Goal: Task Accomplishment & Management: Manage account settings

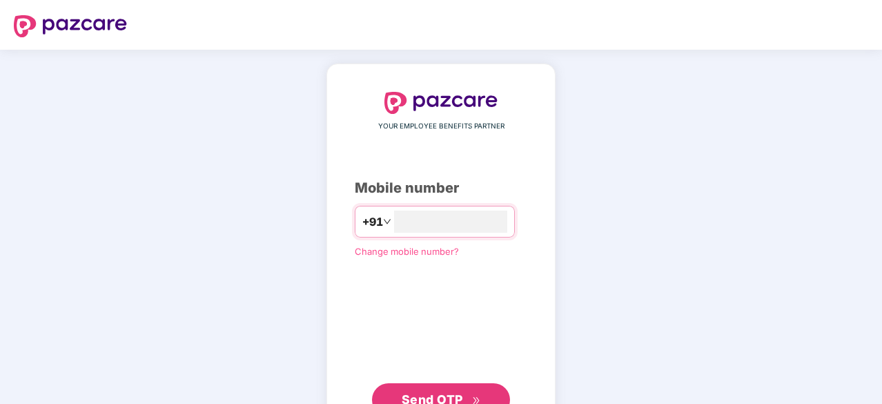
type input "**********"
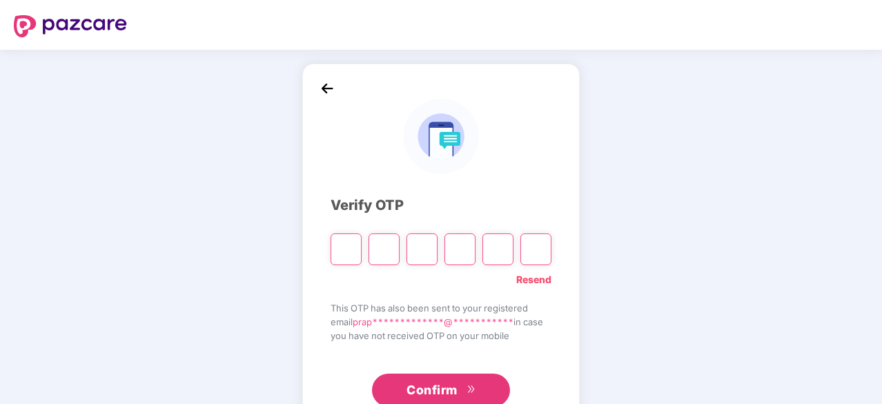
click at [341, 253] on input "Please enter verification code. Digit 1" at bounding box center [345, 249] width 31 height 32
type input "*"
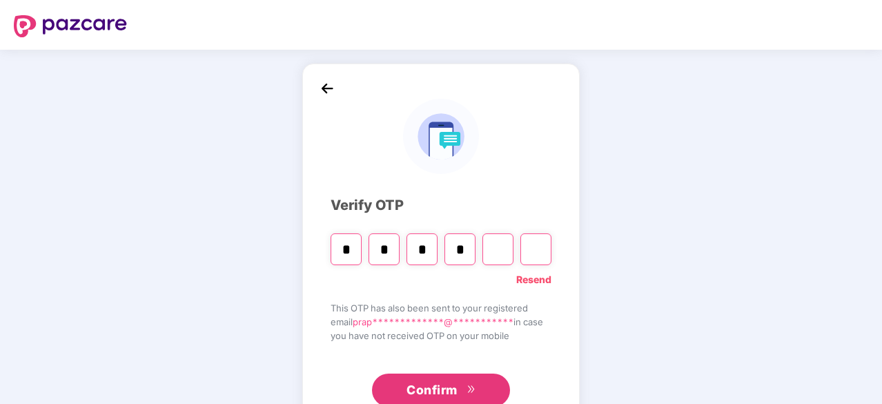
type input "*"
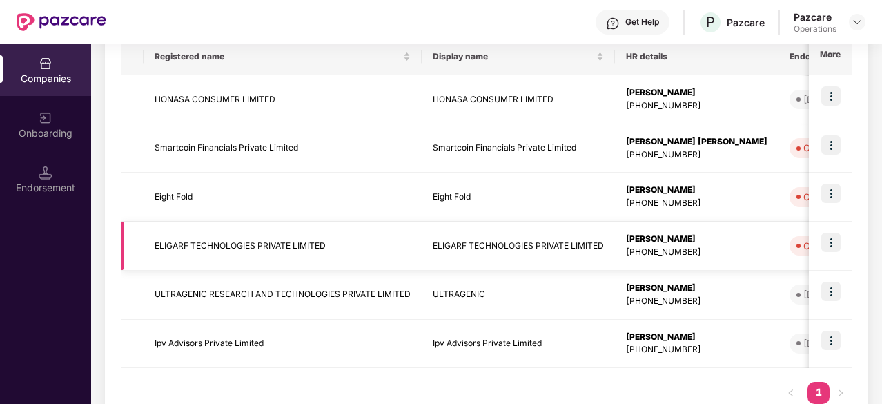
scroll to position [233, 0]
click at [835, 139] on img at bounding box center [830, 144] width 19 height 19
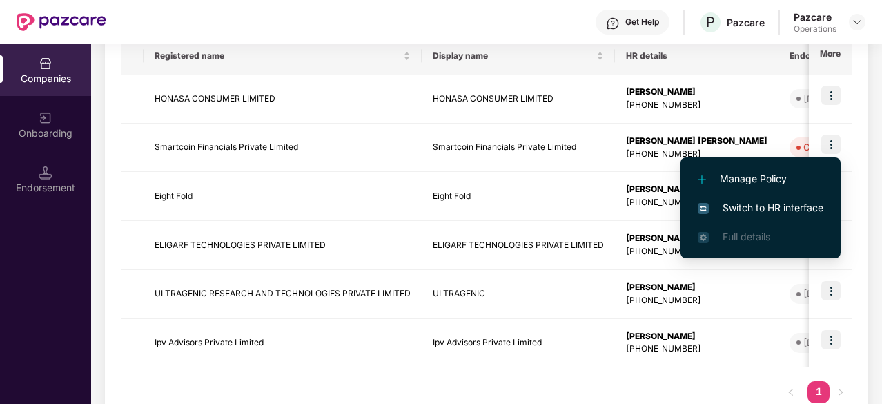
click at [757, 209] on span "Switch to HR interface" at bounding box center [760, 207] width 126 height 15
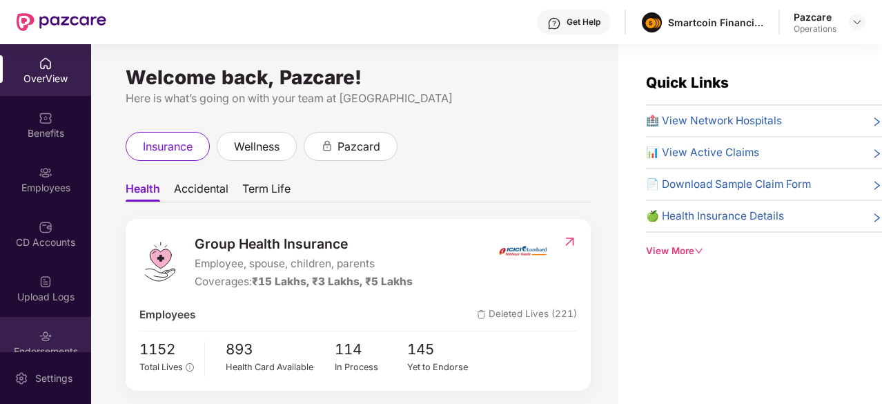
scroll to position [73, 0]
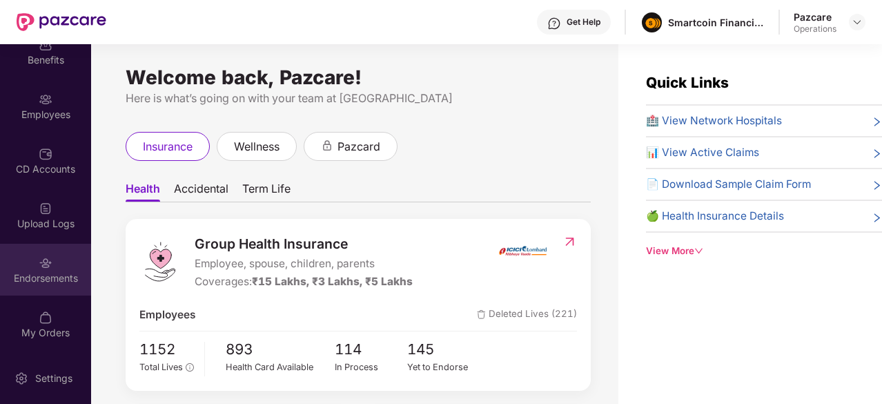
click at [48, 279] on div "Endorsements" at bounding box center [45, 278] width 91 height 14
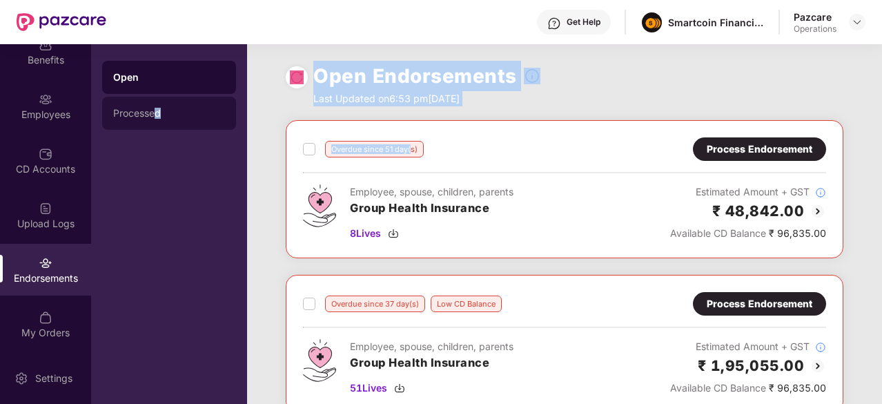
drag, startPoint x: 104, startPoint y: 220, endPoint x: 155, endPoint y: 117, distance: 115.1
click at [155, 117] on div "OverView Benefits Employees CD Accounts Upload Logs Endorsements My Orders Sett…" at bounding box center [441, 223] width 882 height 359
click at [153, 119] on div "Processed" at bounding box center [169, 113] width 134 height 33
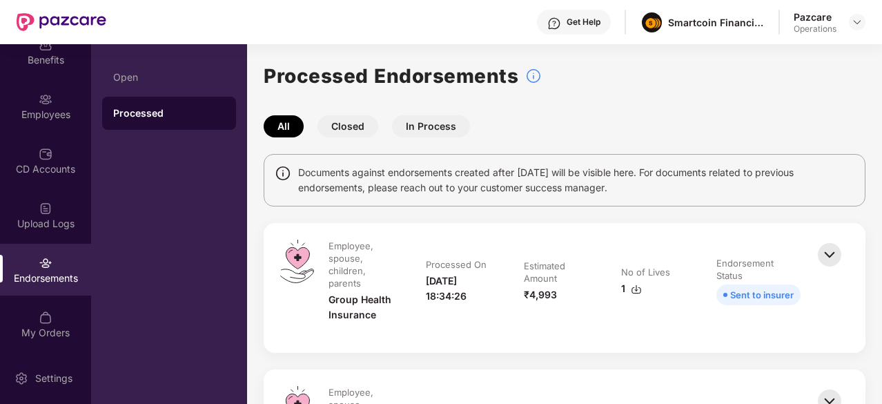
click at [825, 260] on img at bounding box center [829, 254] width 30 height 30
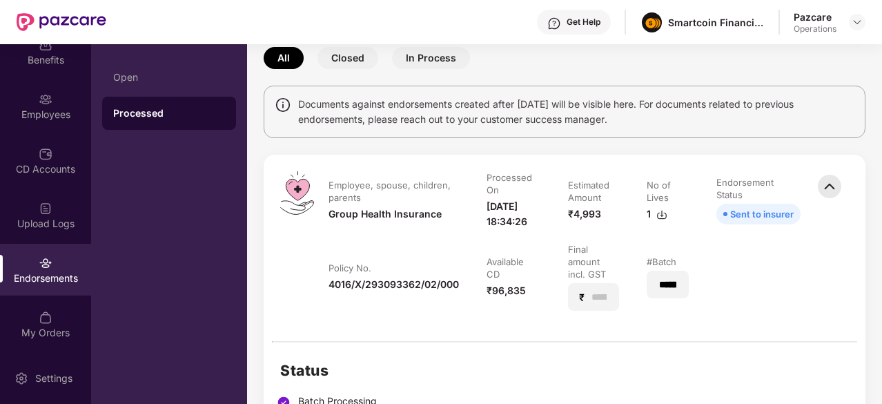
scroll to position [69, 0]
drag, startPoint x: 662, startPoint y: 289, endPoint x: 660, endPoint y: 299, distance: 10.6
click at [660, 297] on div "*********" at bounding box center [667, 284] width 42 height 28
click at [660, 291] on input "*********" at bounding box center [667, 284] width 20 height 14
click at [660, 291] on input "*********" at bounding box center [667, 284] width 19 height 14
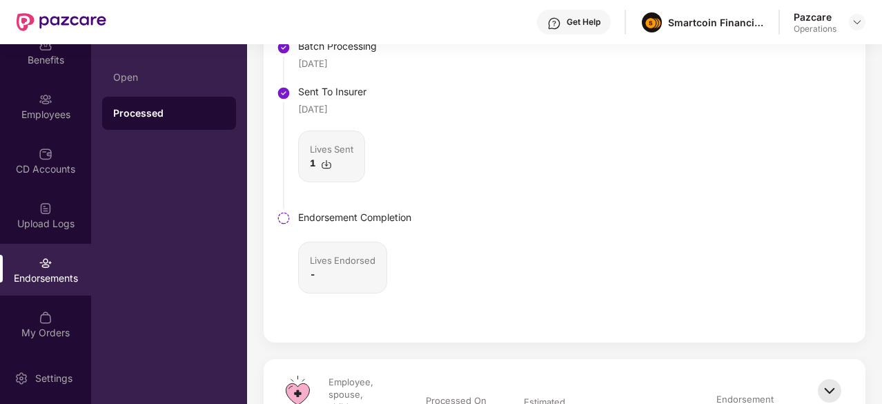
scroll to position [424, 0]
click at [284, 224] on img at bounding box center [284, 217] width 14 height 14
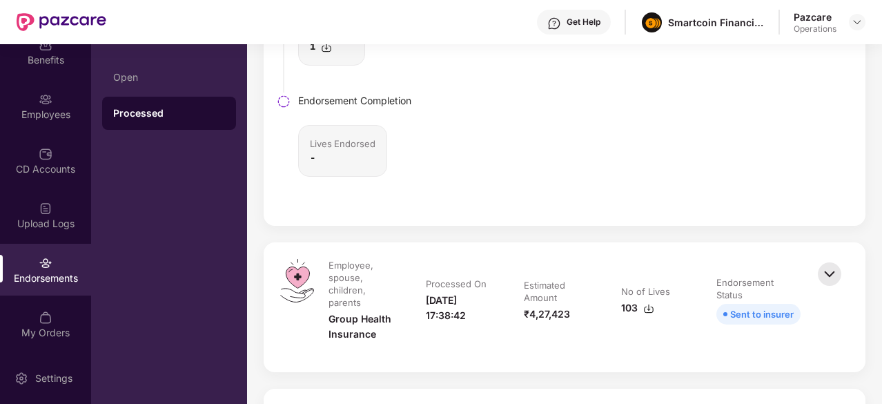
scroll to position [539, 0]
click at [828, 283] on img at bounding box center [829, 274] width 30 height 30
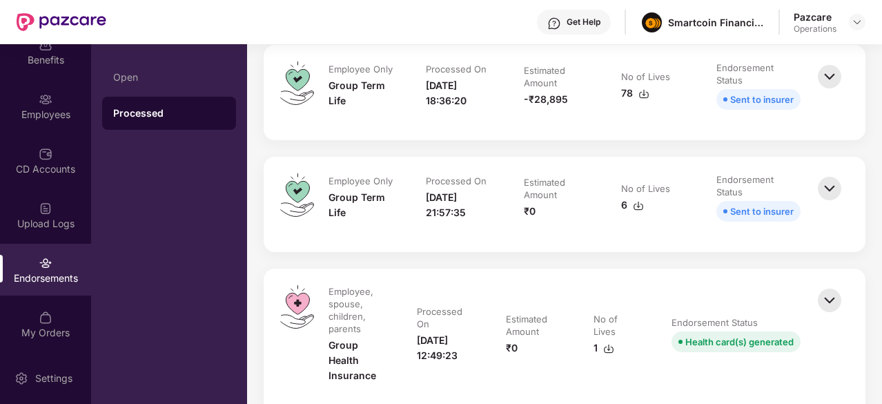
scroll to position [6209, 0]
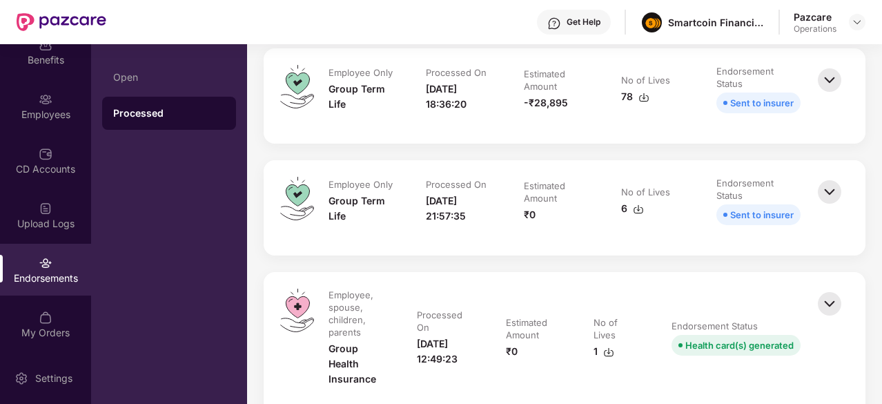
click at [827, 206] on img at bounding box center [829, 192] width 30 height 30
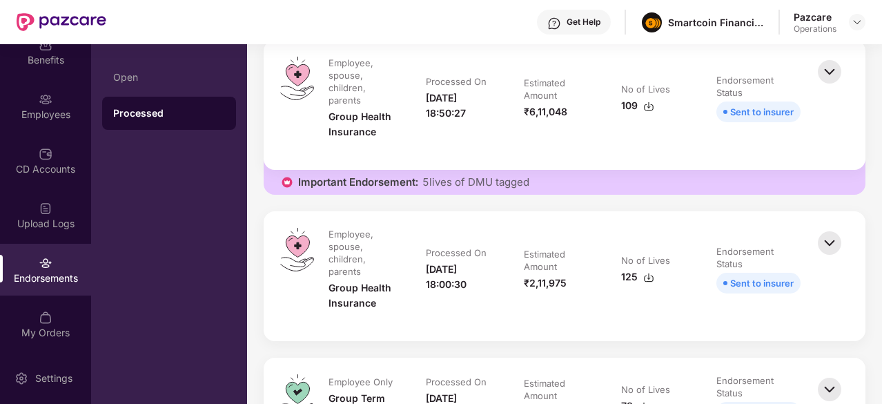
scroll to position [5896, 0]
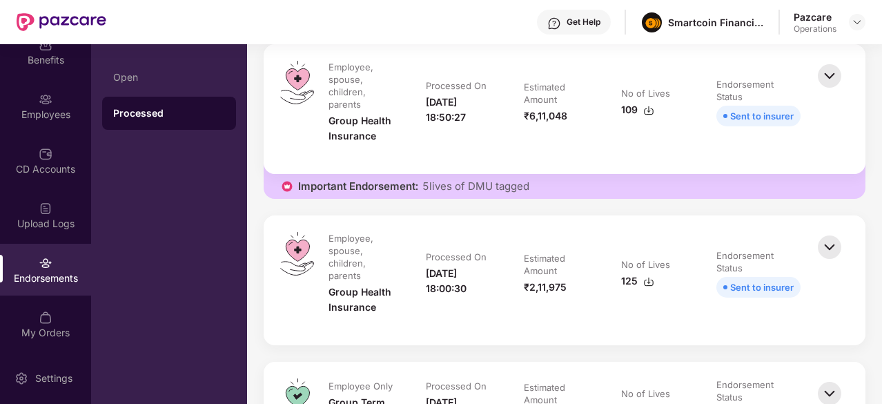
click at [534, 199] on div "Important Endorsement: 5 lives of DMU tagged" at bounding box center [563, 181] width 601 height 36
click at [532, 199] on div "Important Endorsement: 5 lives of DMU tagged" at bounding box center [563, 181] width 601 height 36
click at [824, 91] on img at bounding box center [829, 76] width 30 height 30
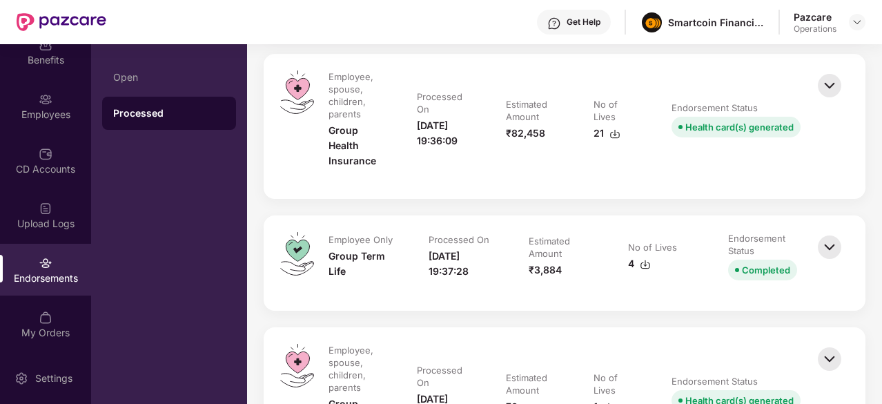
scroll to position [7878, 0]
click at [822, 97] on img at bounding box center [829, 86] width 30 height 30
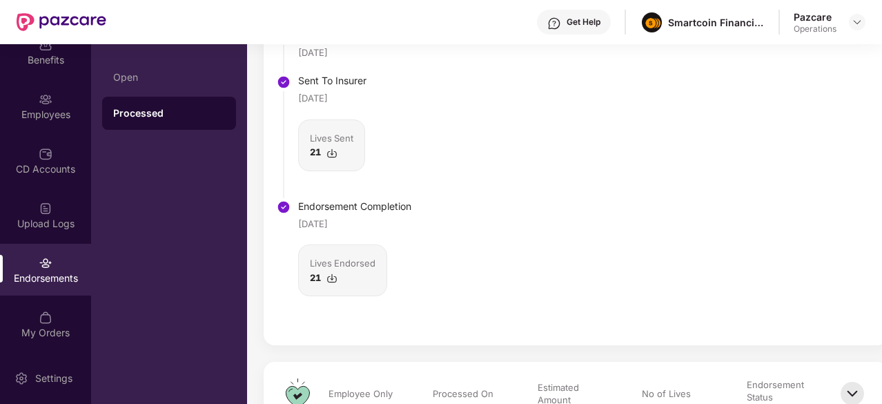
scroll to position [7886, 0]
click at [34, 157] on div "CD Accounts" at bounding box center [45, 161] width 91 height 52
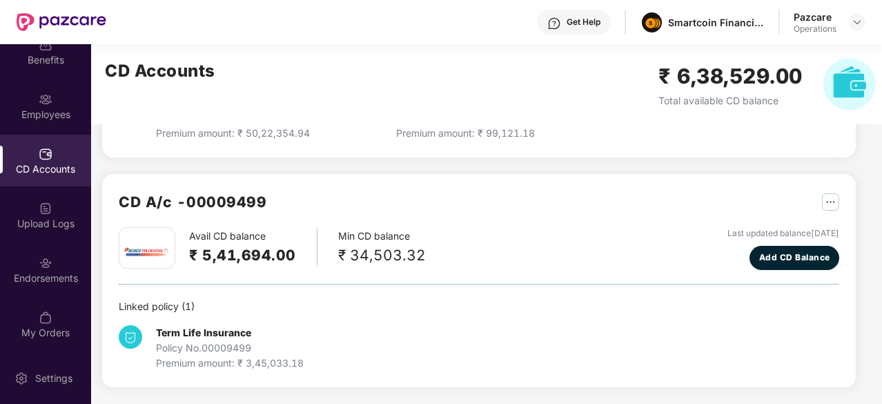
scroll to position [272, 0]
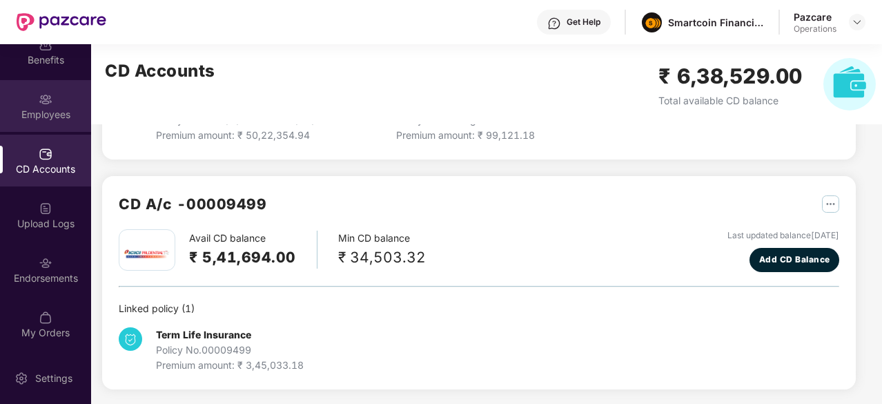
click at [50, 110] on div "Employees" at bounding box center [45, 115] width 91 height 14
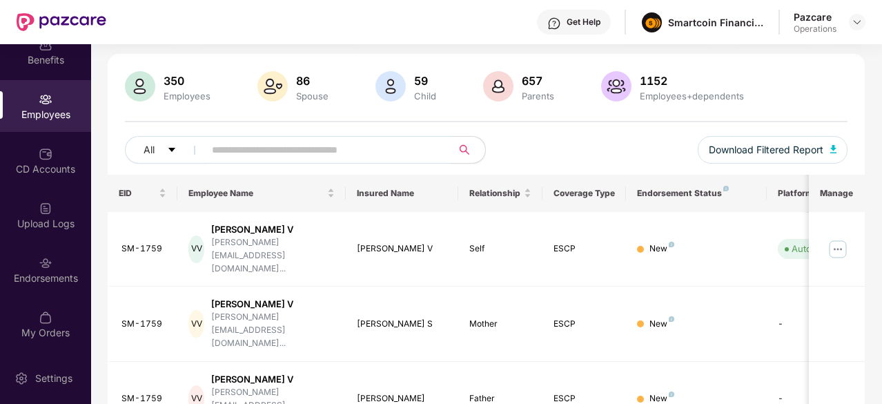
scroll to position [0, 0]
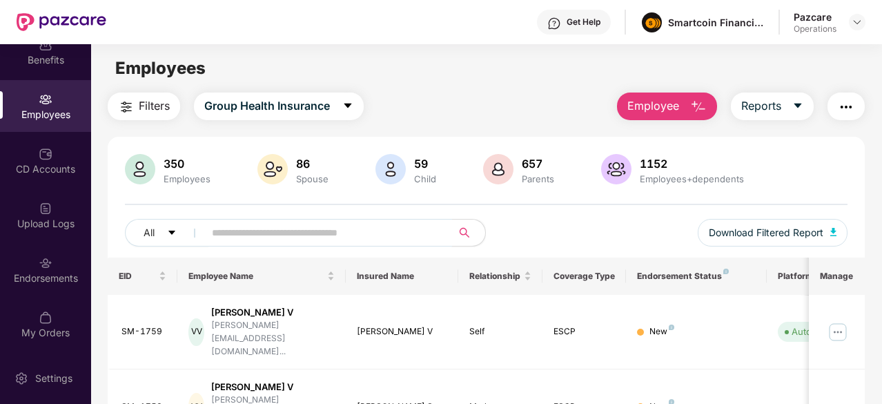
click at [315, 232] on input "text" at bounding box center [322, 232] width 221 height 21
click at [322, 107] on span "Group Health Insurance" at bounding box center [267, 105] width 126 height 17
click at [493, 106] on div "Filters Group Health Insurance Employee Reports" at bounding box center [486, 106] width 757 height 28
click at [59, 278] on div "Endorsements" at bounding box center [45, 278] width 91 height 14
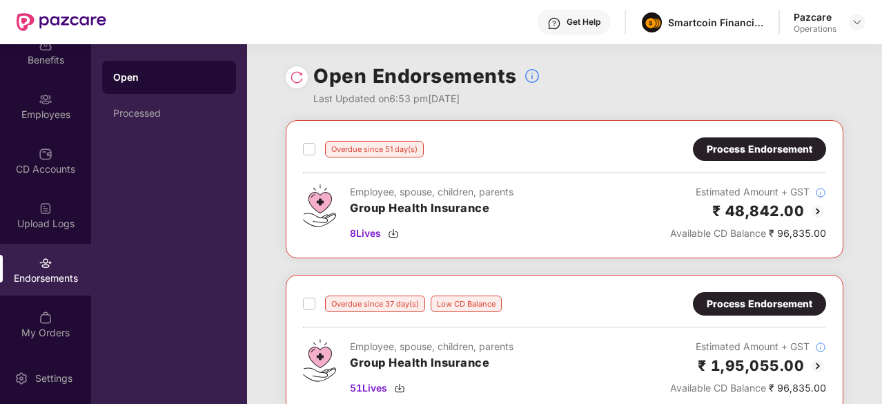
click at [149, 74] on div "Open" at bounding box center [169, 77] width 112 height 14
click at [159, 114] on div "Processed" at bounding box center [169, 113] width 112 height 11
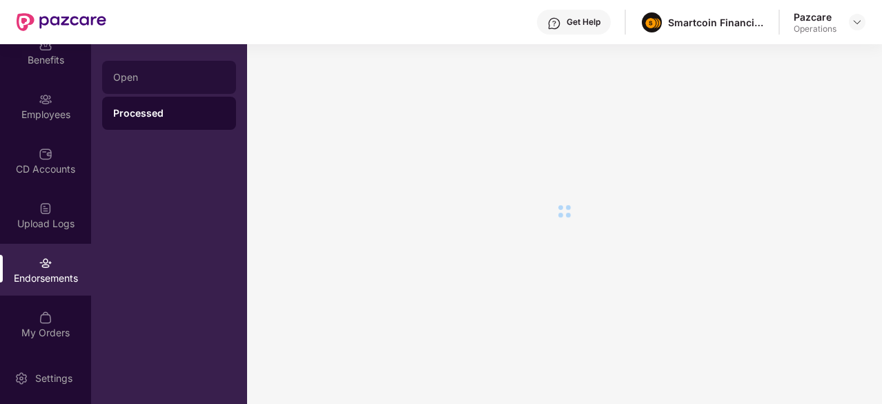
click at [166, 74] on div "Open" at bounding box center [169, 77] width 112 height 11
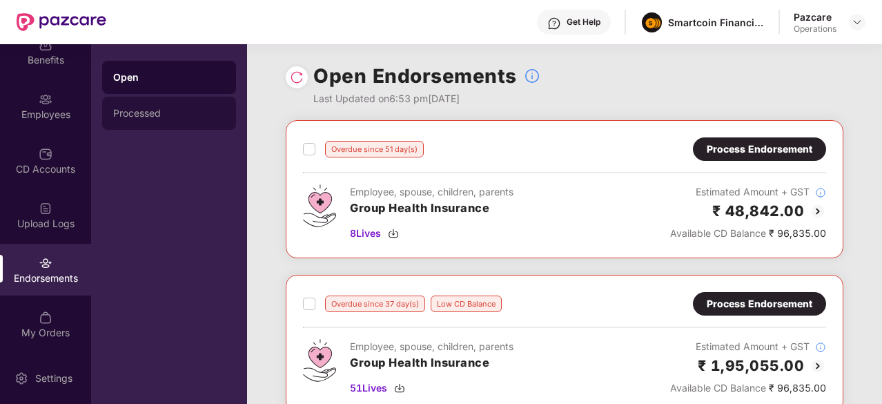
click at [156, 125] on div "Processed" at bounding box center [169, 113] width 134 height 33
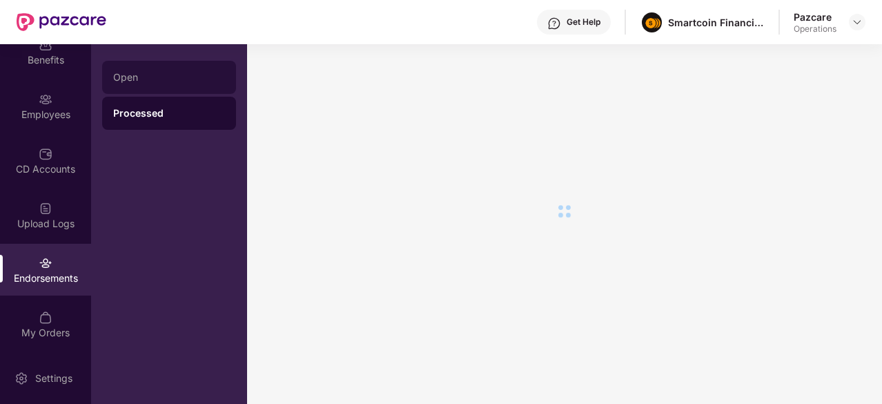
click at [150, 70] on div "Open" at bounding box center [169, 77] width 134 height 33
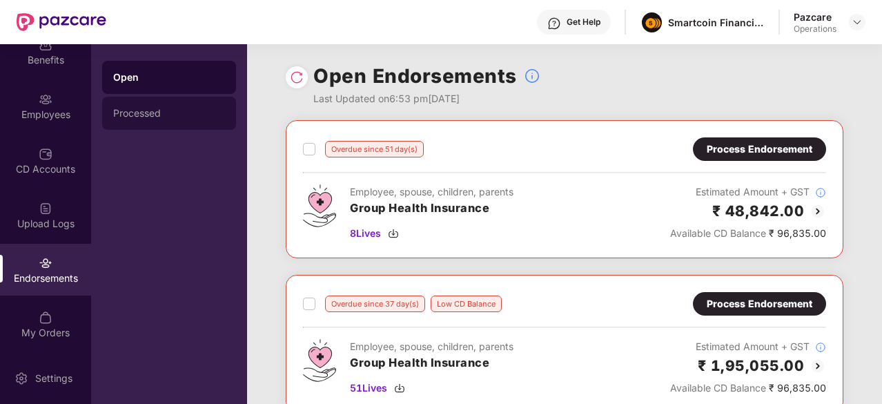
click at [161, 116] on div "Processed" at bounding box center [169, 113] width 112 height 11
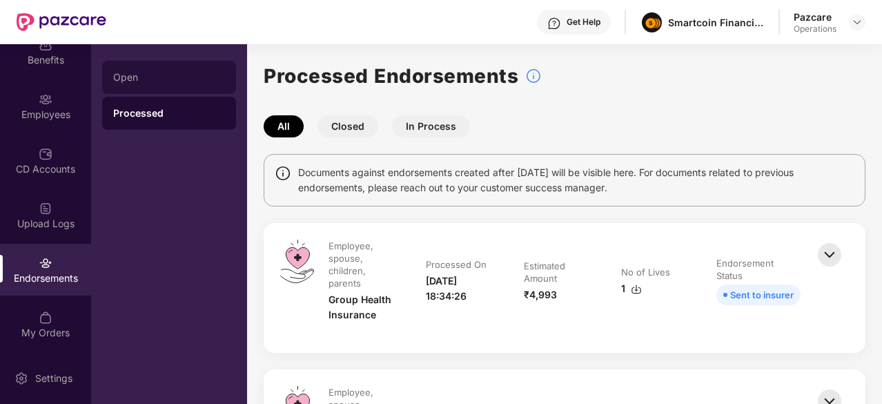
click at [152, 91] on div "Open" at bounding box center [169, 77] width 134 height 33
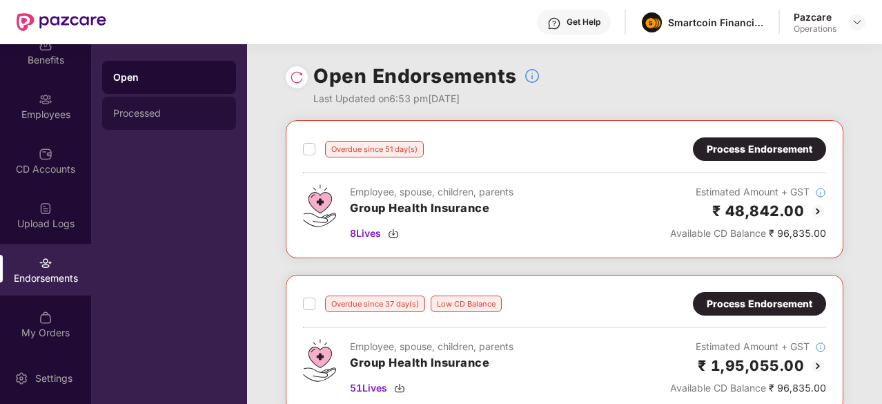
click at [166, 103] on div "Processed" at bounding box center [169, 113] width 134 height 33
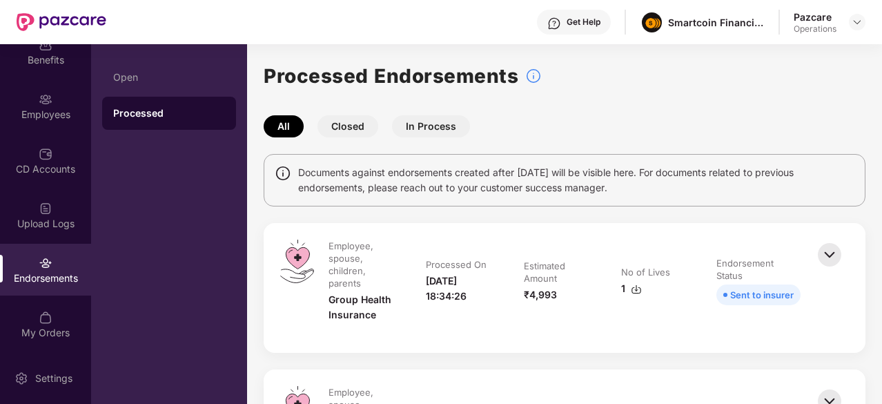
click at [830, 258] on img at bounding box center [829, 254] width 30 height 30
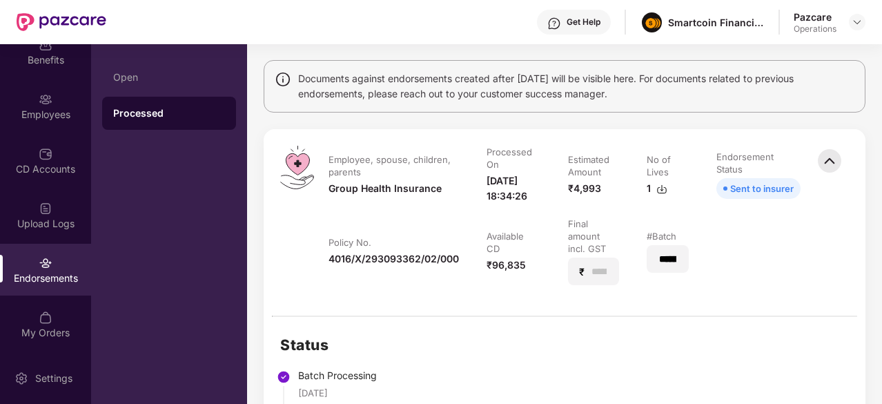
scroll to position [94, 0]
